Goal: Transaction & Acquisition: Book appointment/travel/reservation

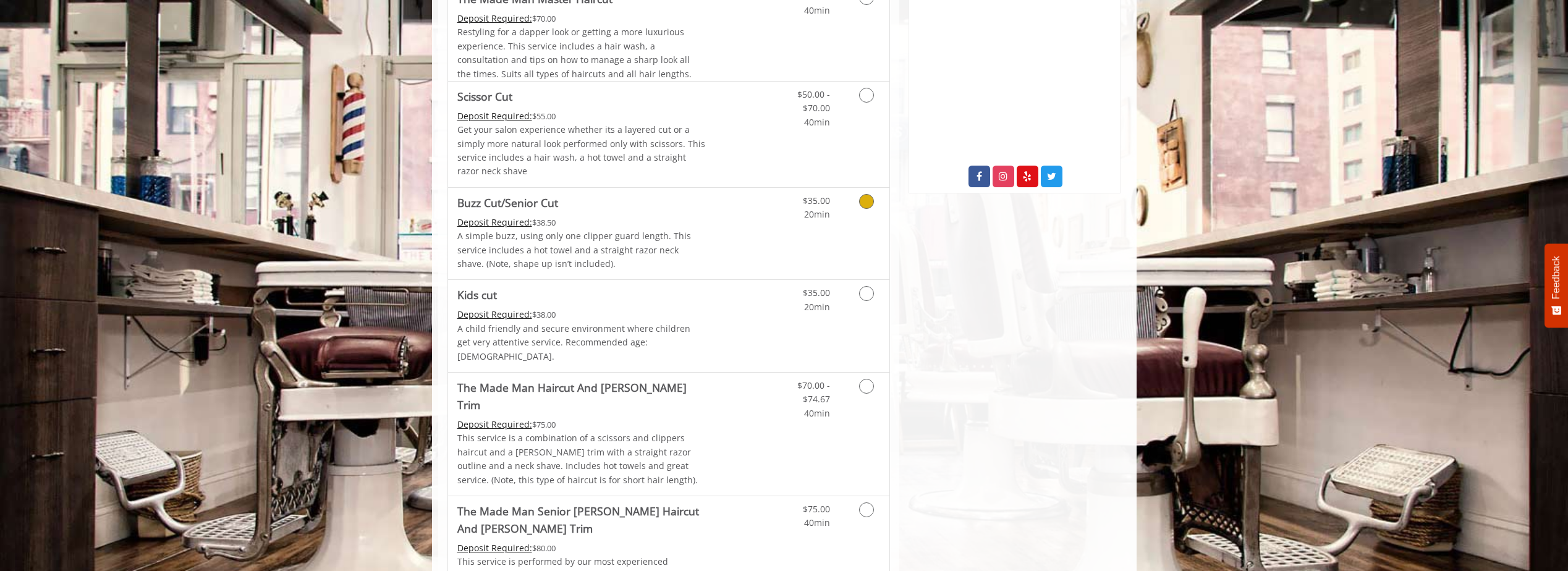
scroll to position [618, 0]
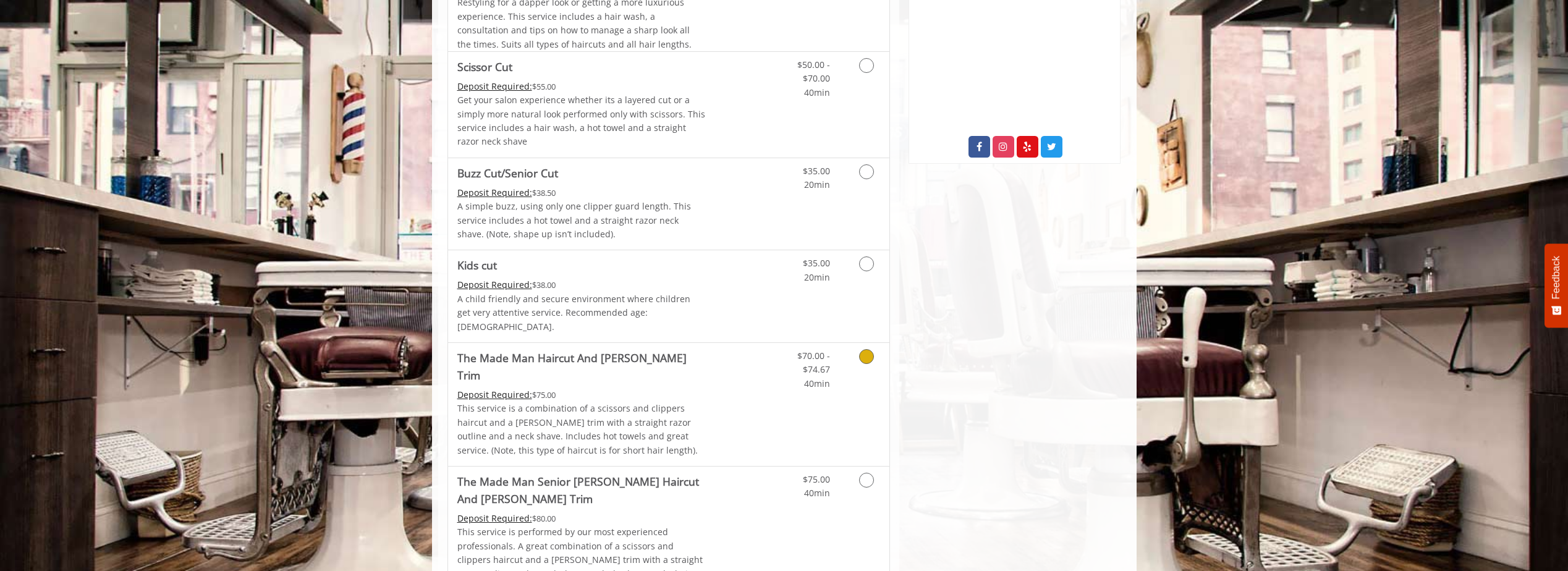
click at [681, 402] on p "This service is a combination of a scissors and clippers haircut and a [PERSON_…" at bounding box center [582, 429] width 248 height 56
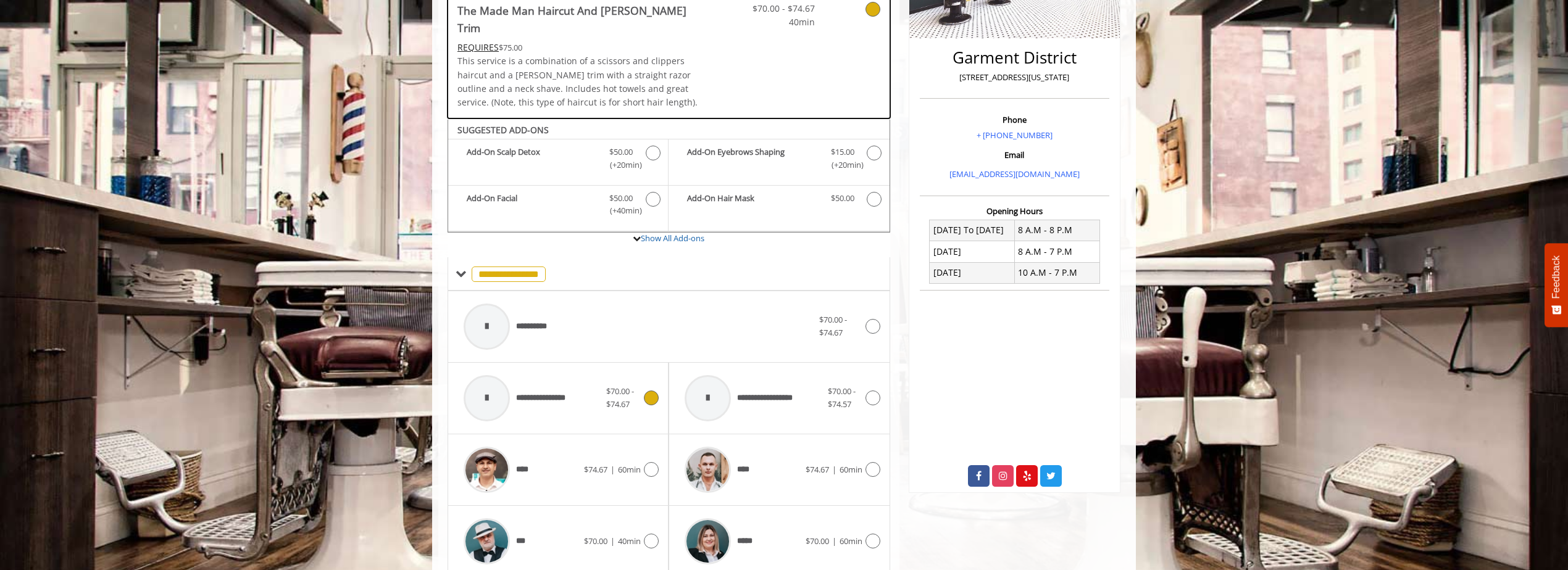
scroll to position [265, 0]
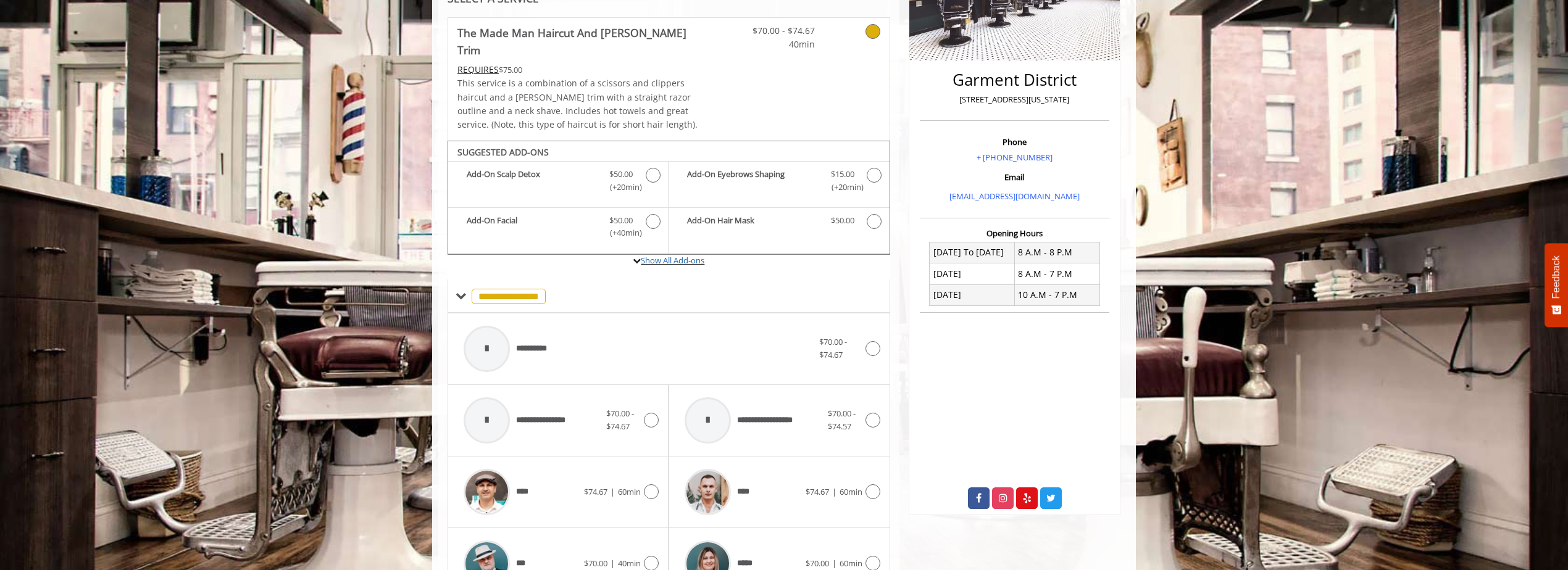
click at [632, 257] on icon at bounding box center [637, 261] width 8 height 8
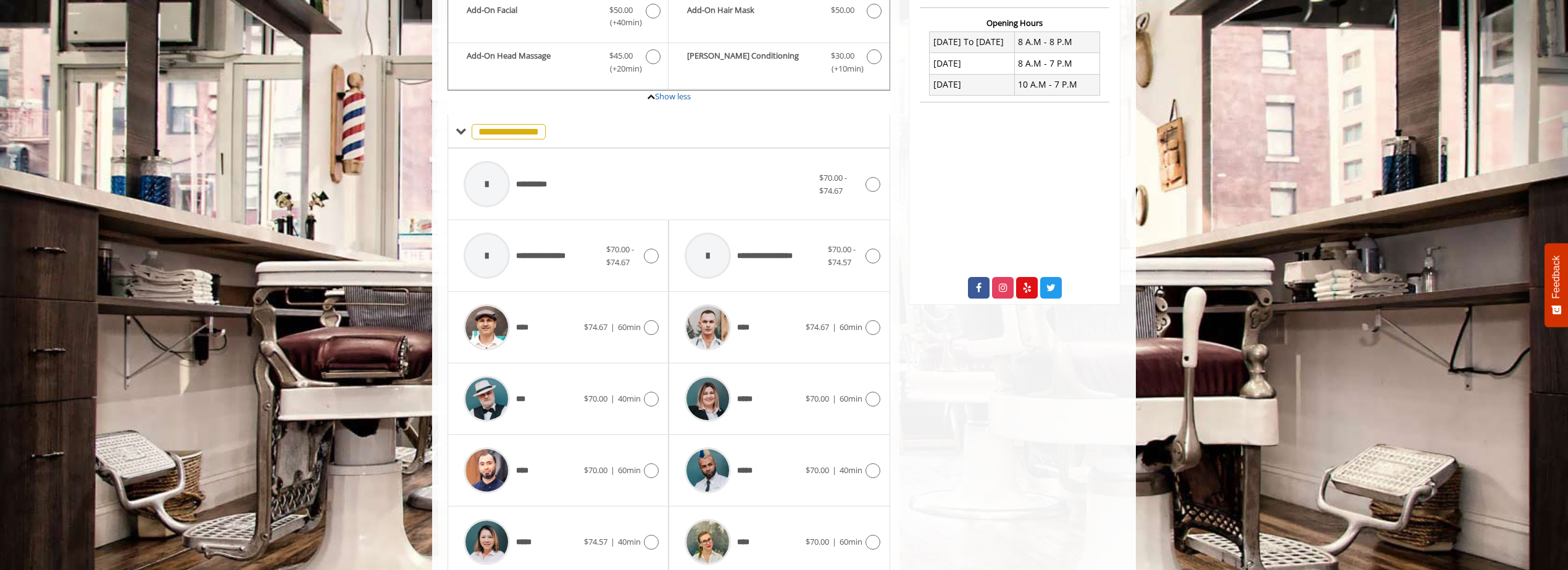
scroll to position [581, 0]
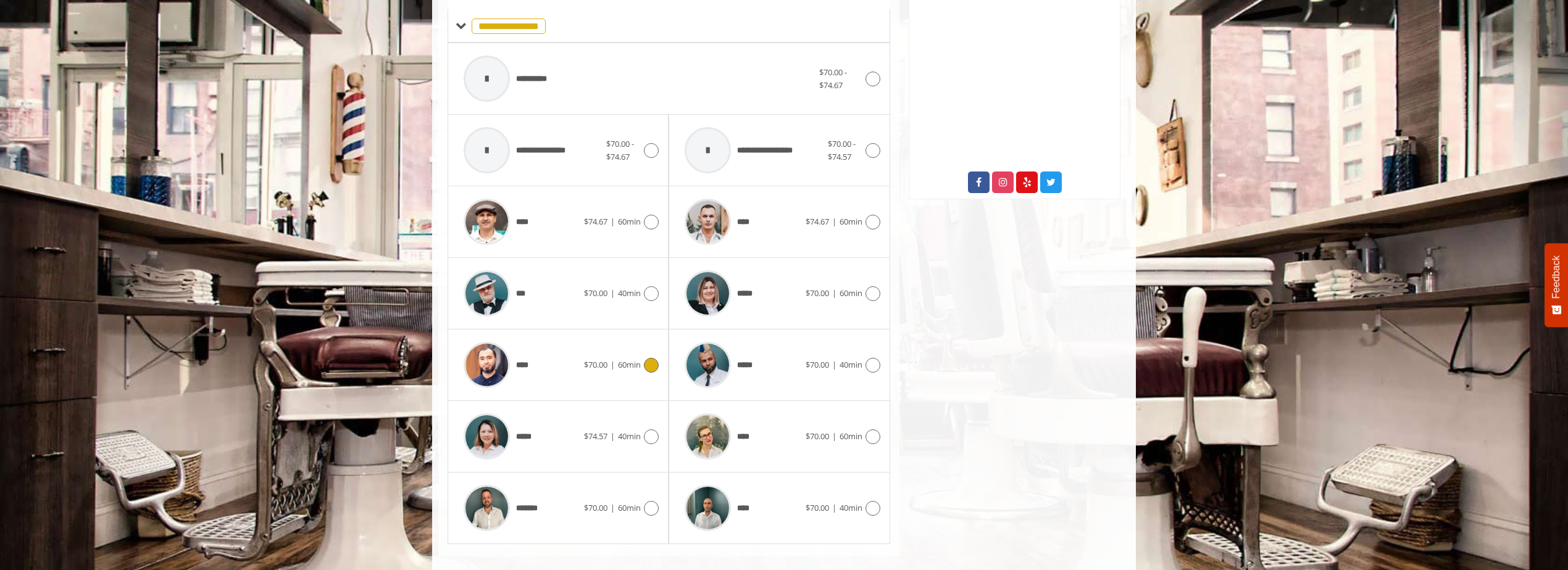
click at [648, 358] on icon at bounding box center [651, 365] width 15 height 15
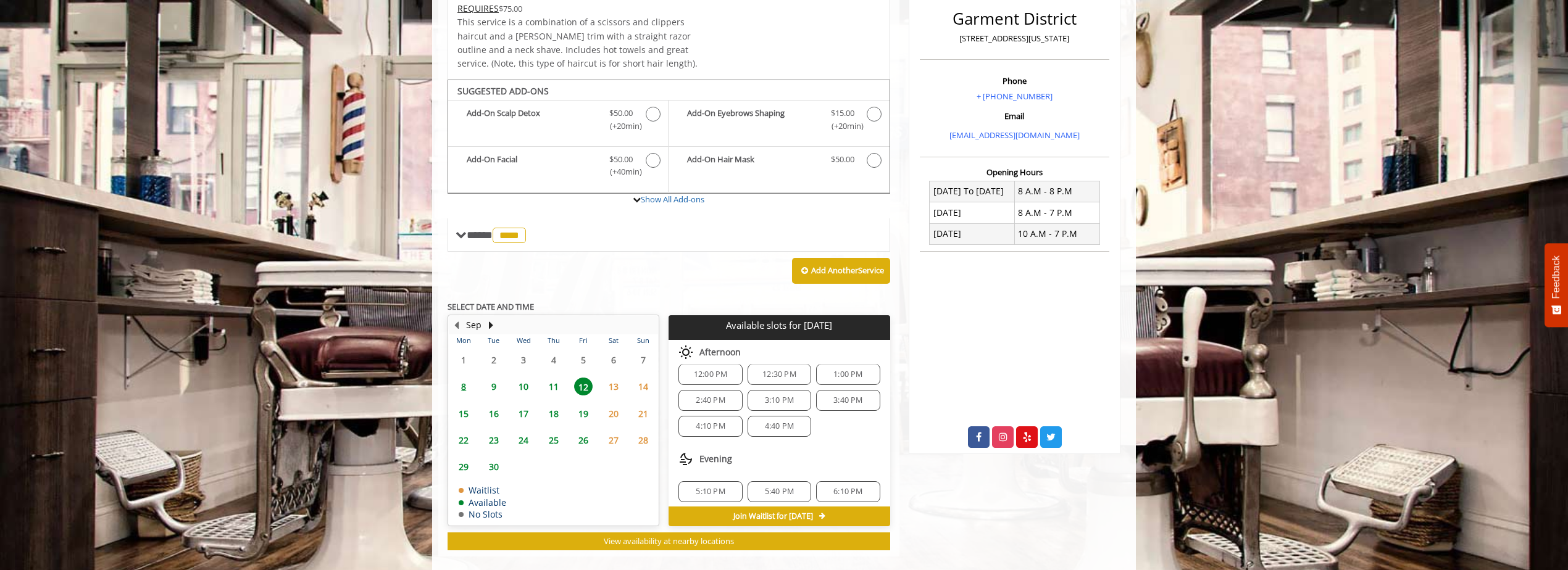
scroll to position [123, 0]
click at [713, 465] on span "5:10 PM" at bounding box center [711, 470] width 29 height 10
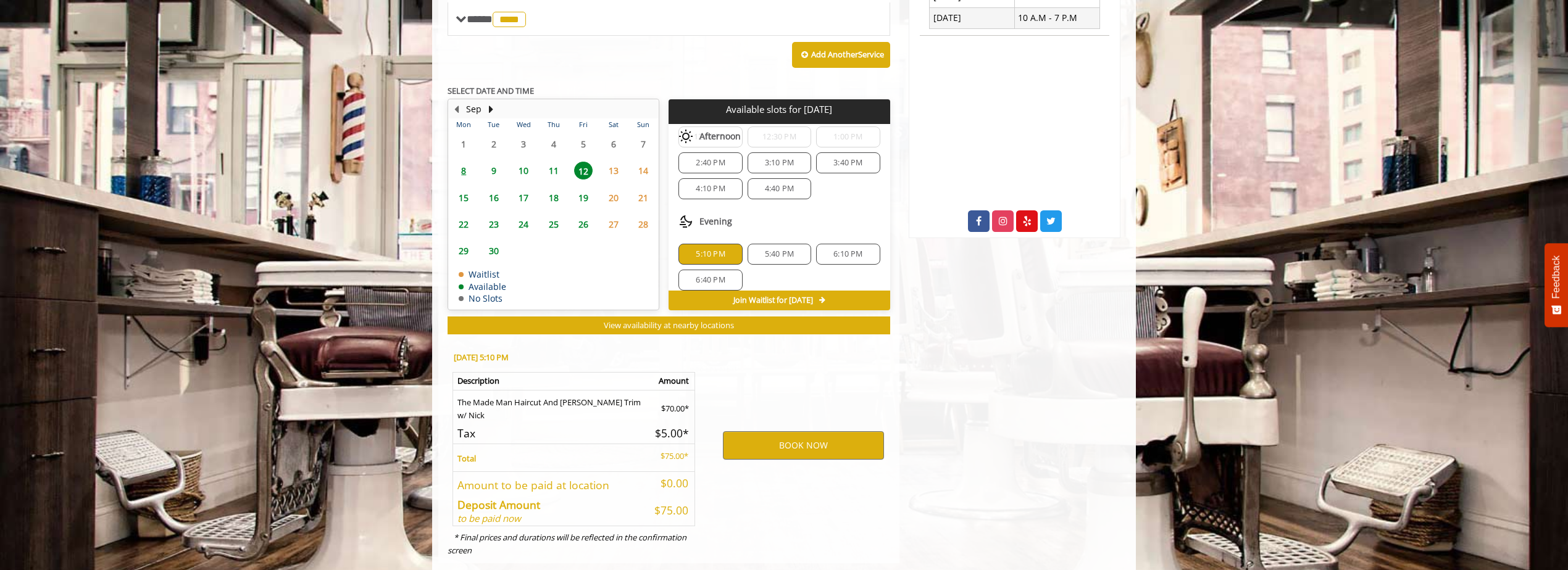
scroll to position [549, 0]
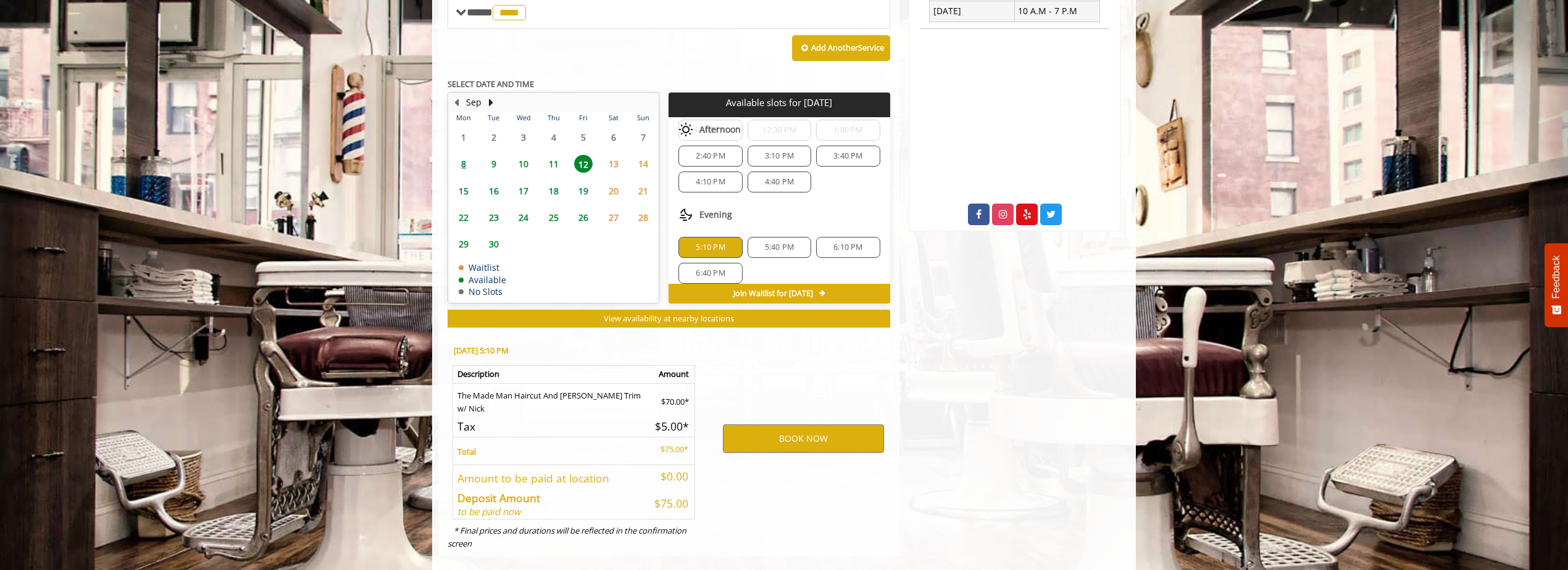
click at [717, 486] on div "BOOK NOW" at bounding box center [803, 438] width 192 height 210
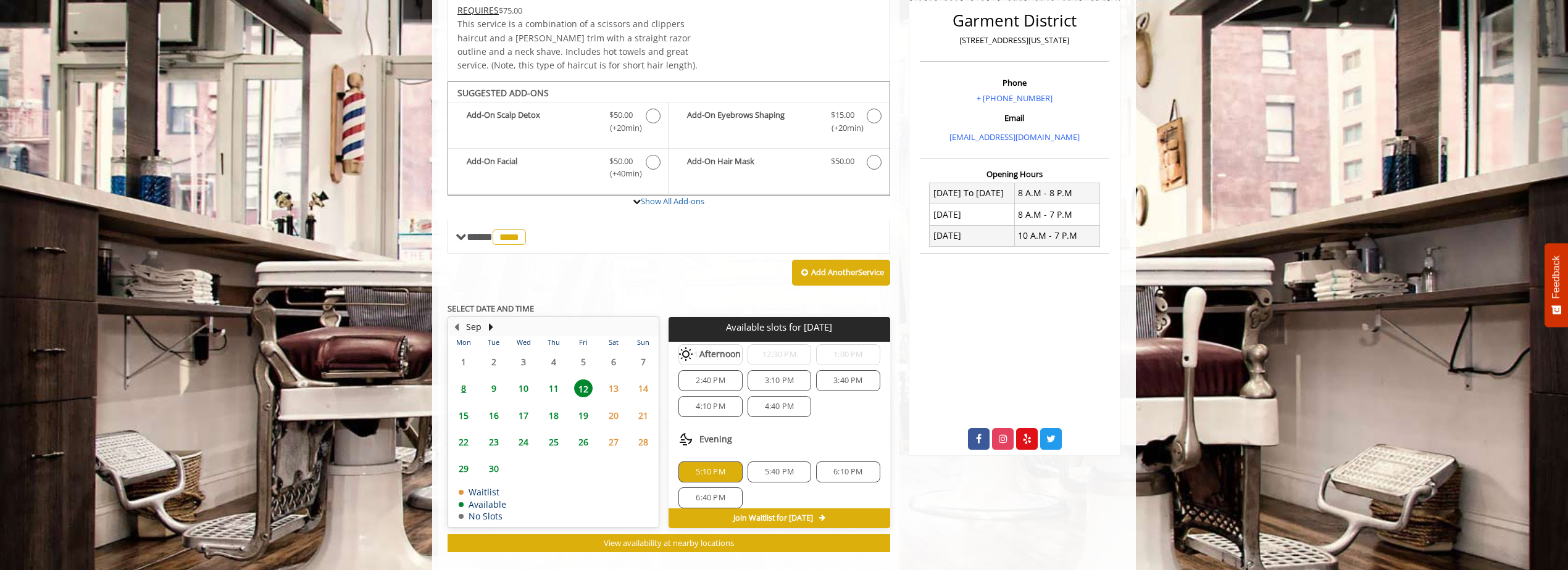
scroll to position [302, 0]
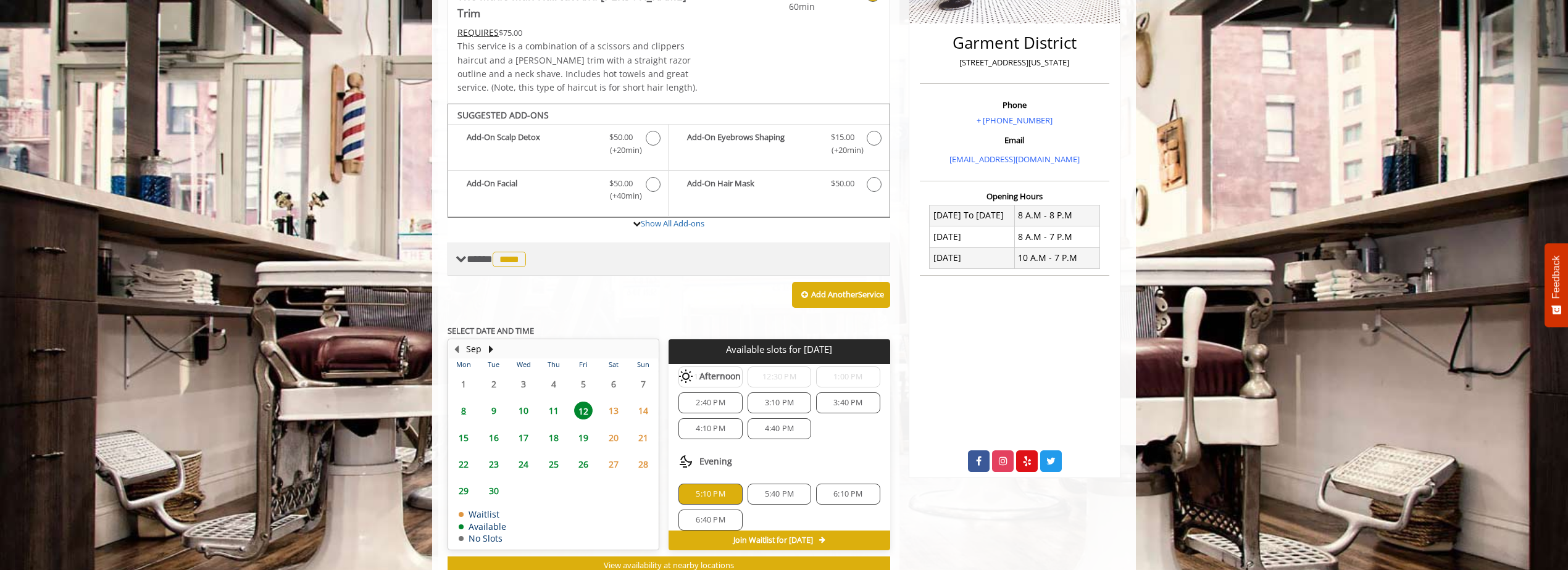
click at [481, 252] on div "**** **** ********" at bounding box center [668, 259] width 442 height 33
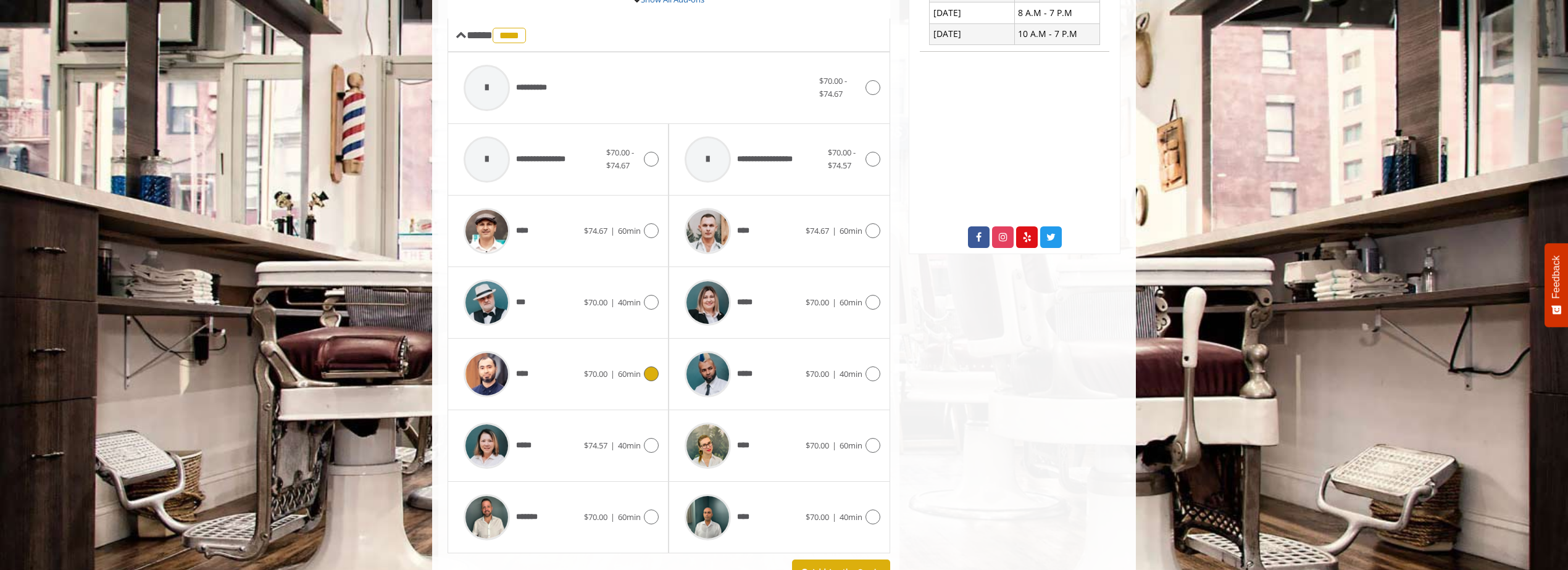
scroll to position [549, 0]
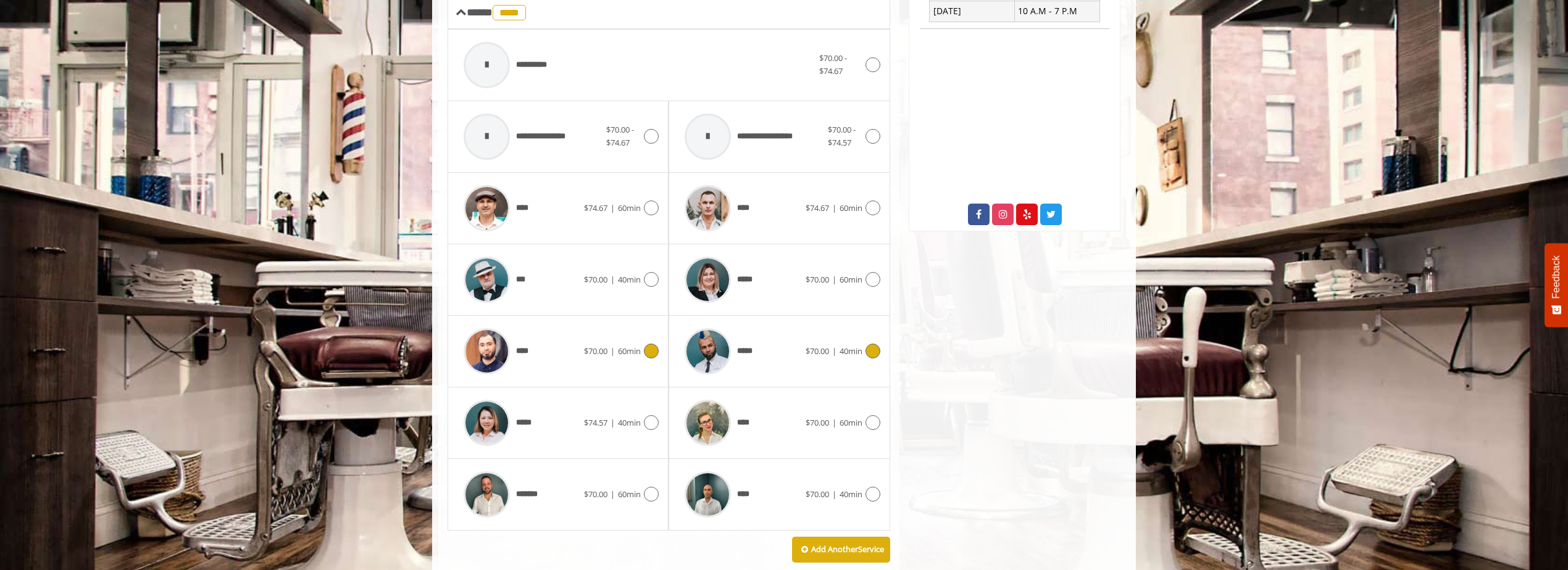
click at [876, 344] on icon at bounding box center [872, 351] width 15 height 15
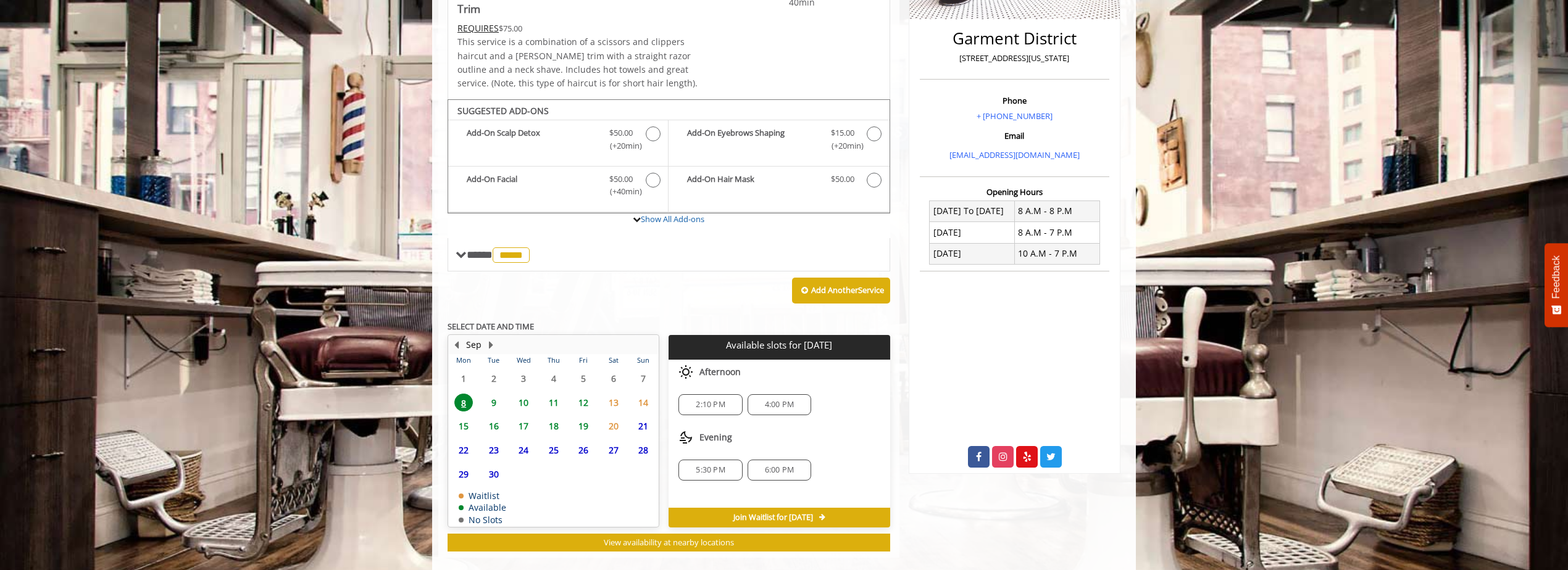
scroll to position [308, 0]
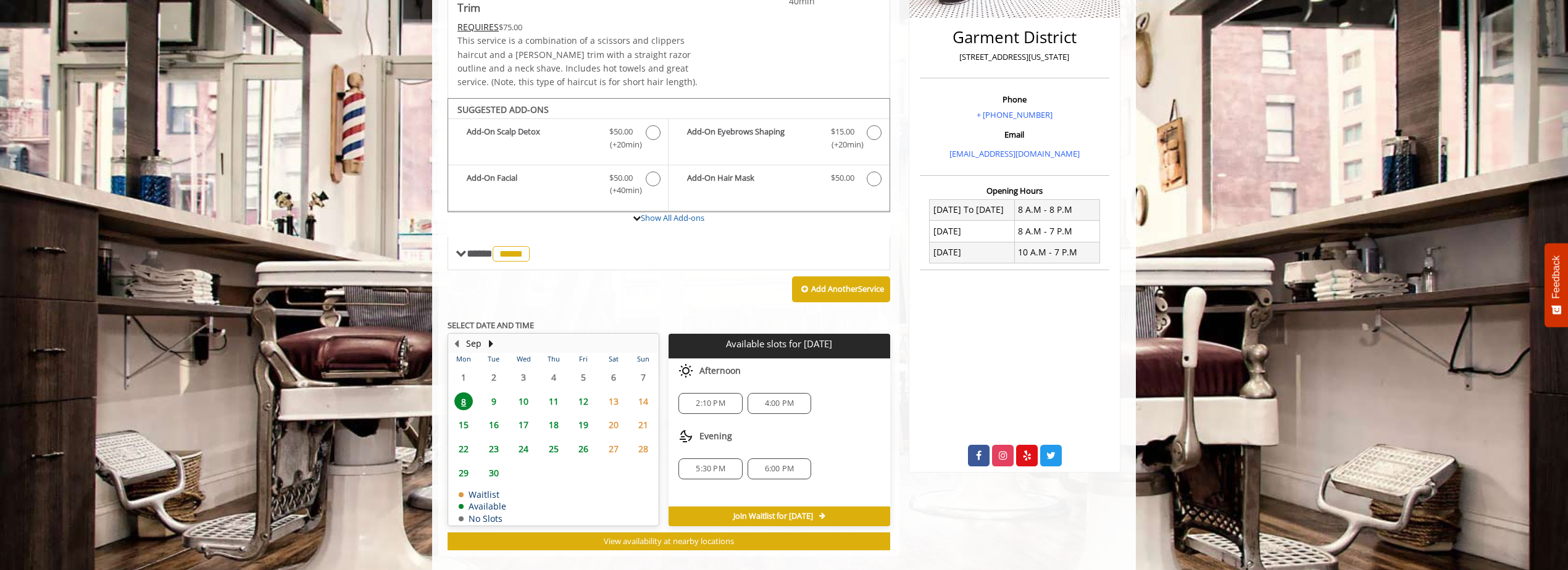
drag, startPoint x: 582, startPoint y: 386, endPoint x: 553, endPoint y: 386, distance: 29.0
click at [553, 393] on span "11" at bounding box center [553, 402] width 19 height 18
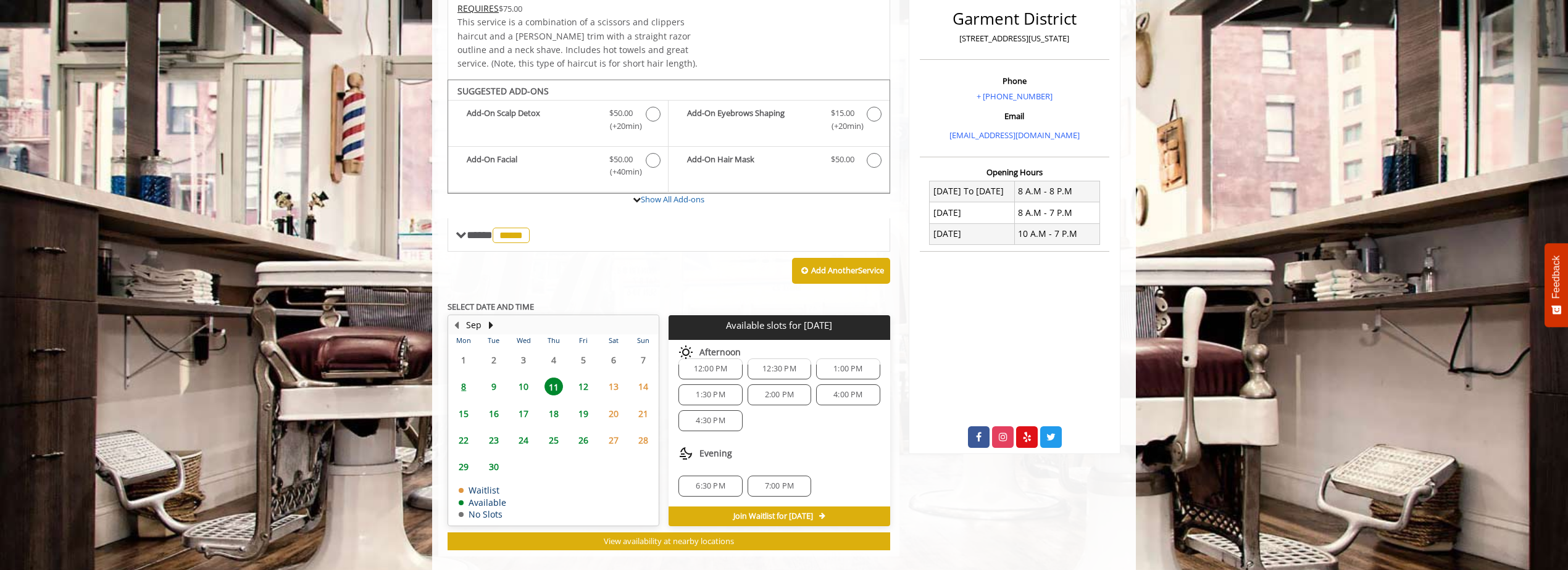
scroll to position [72, 0]
click at [1074, 484] on div "[GEOGRAPHIC_DATA][STREET_ADDRESS][US_STATE] Phone + [PHONE_NUMBER] Email [EMAIL…" at bounding box center [1014, 192] width 230 height 728
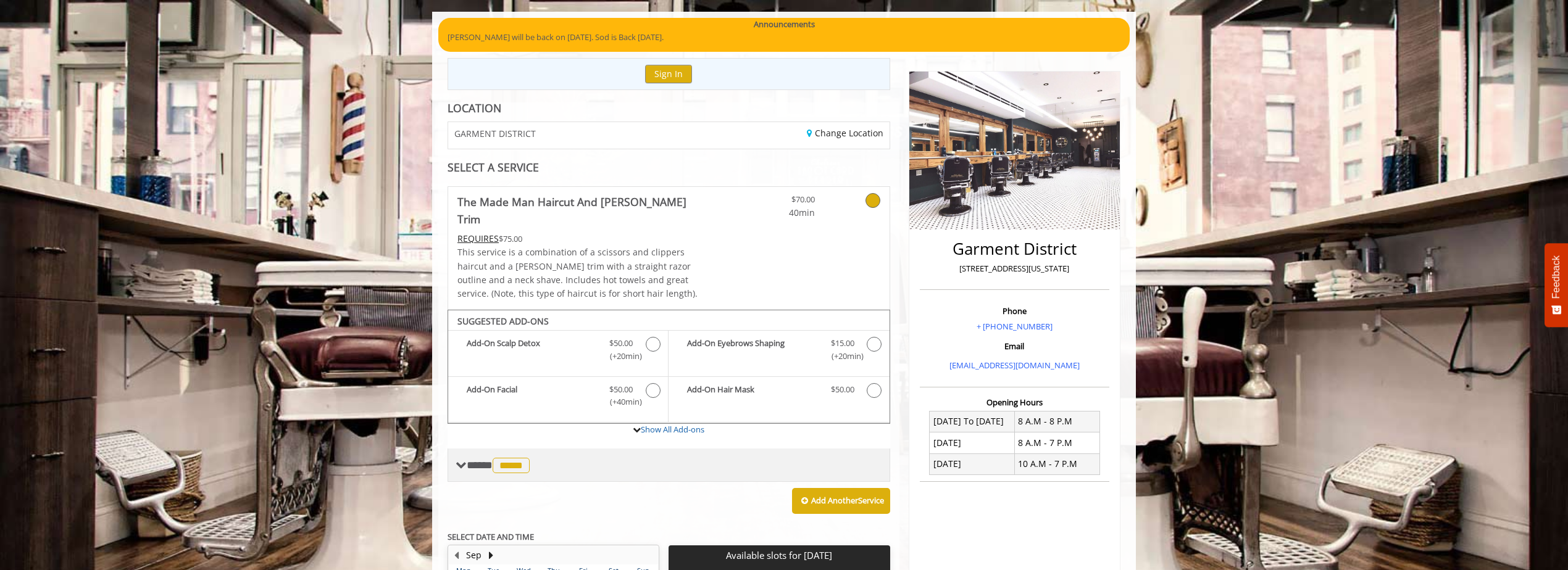
scroll to position [79, 0]
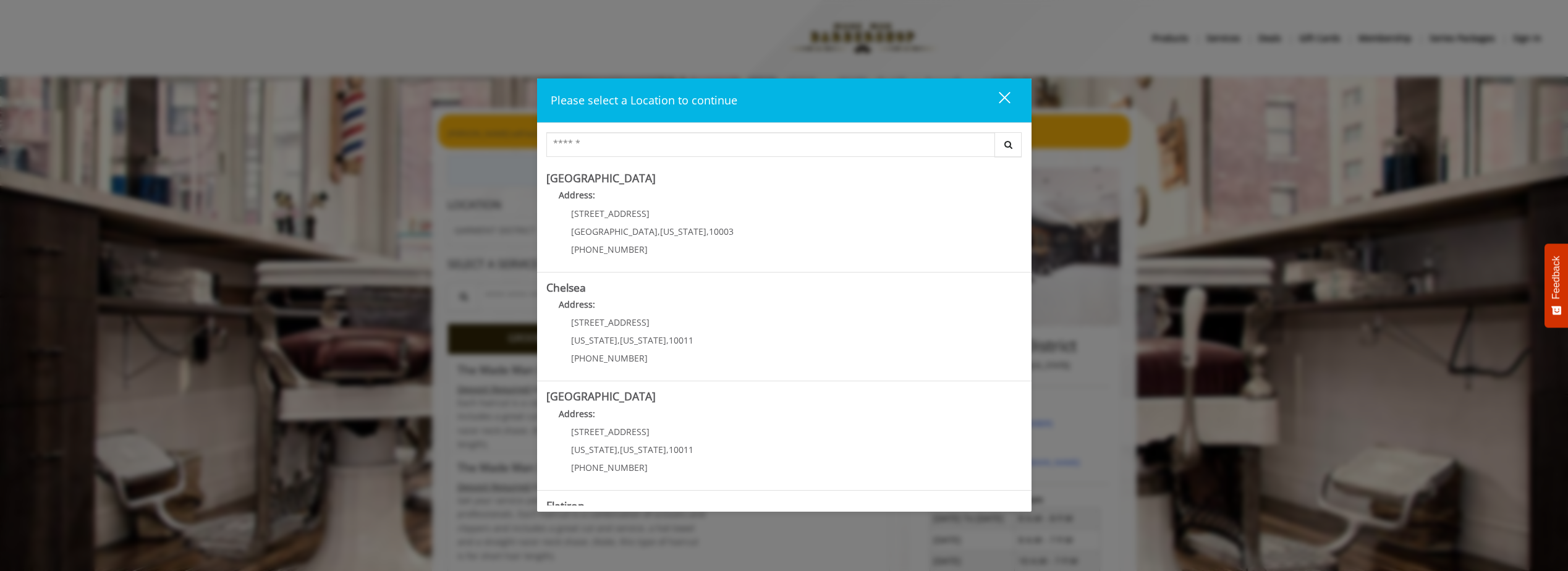
click at [1005, 93] on div "close" at bounding box center [996, 100] width 24 height 19
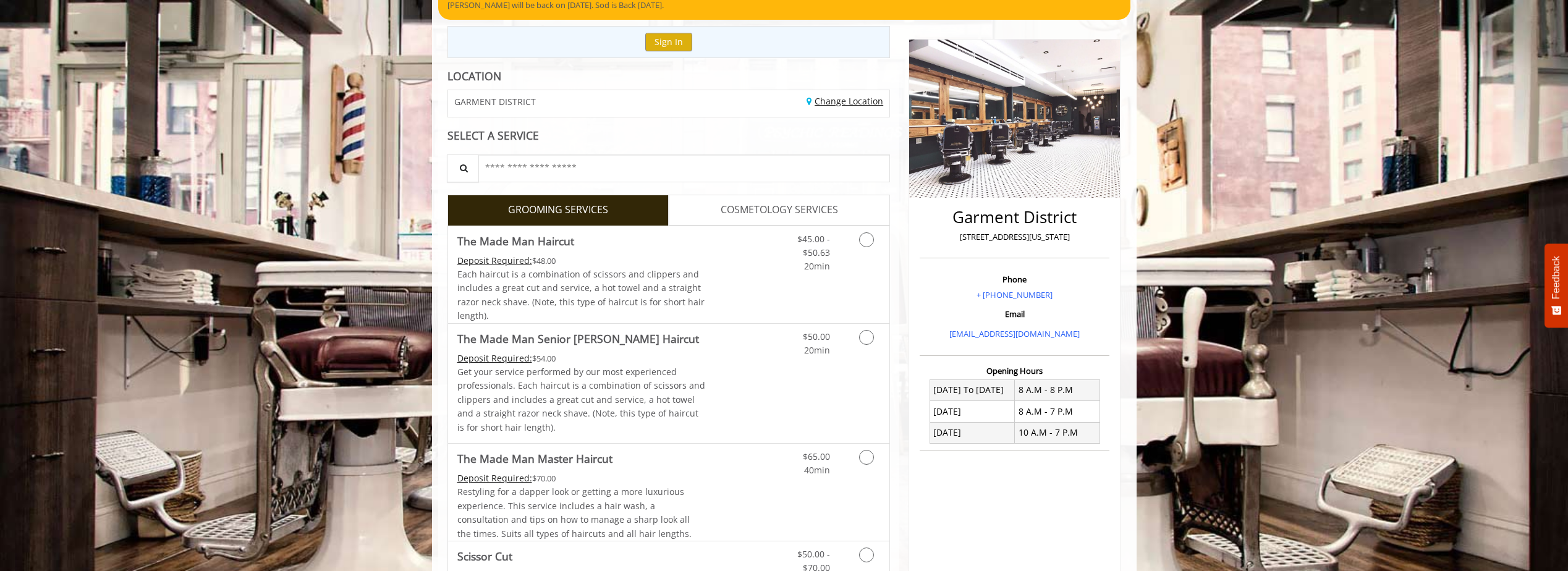
scroll to position [123, 0]
